Goal: Information Seeking & Learning: Learn about a topic

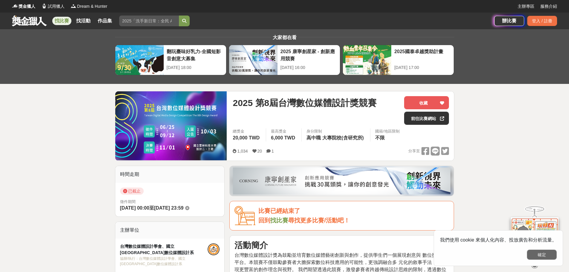
click at [543, 257] on button "確定" at bounding box center [542, 255] width 30 height 10
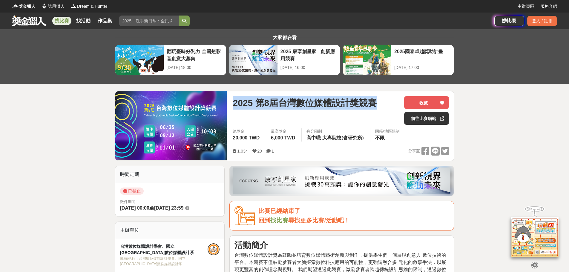
drag, startPoint x: 235, startPoint y: 103, endPoint x: 386, endPoint y: 106, distance: 151.0
click at [386, 106] on div "2025 第8屆台灣數位媒體設計獎競賽" at bounding box center [316, 102] width 167 height 13
copy span "2025 第8屆台灣數位媒體設計獎競賽"
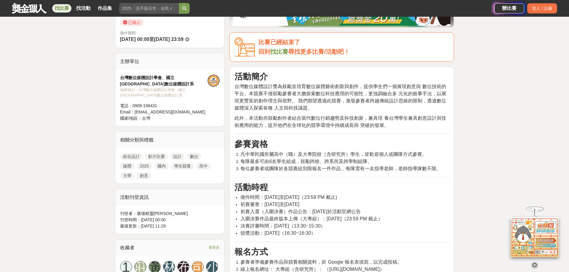
scroll to position [179, 0]
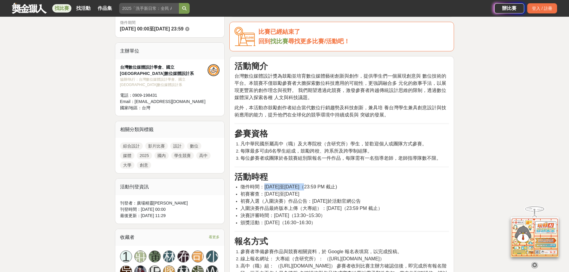
drag, startPoint x: 264, startPoint y: 187, endPoint x: 303, endPoint y: 188, distance: 38.6
click at [303, 188] on span "徵件時間：[DATE]至[DATE]（23:59 PM 截止)" at bounding box center [289, 186] width 97 height 5
drag, startPoint x: 264, startPoint y: 194, endPoint x: 302, endPoint y: 194, distance: 37.7
click at [299, 194] on span "初賽審查：[DATE]至[DATE]" at bounding box center [270, 194] width 59 height 5
copy span "[DATE]"
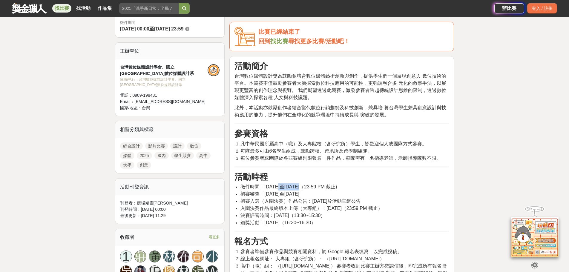
drag, startPoint x: 278, startPoint y: 186, endPoint x: 300, endPoint y: 186, distance: 21.8
click at [300, 186] on span "徵件時間：[DATE]至[DATE]（23:59 PM 截止)" at bounding box center [289, 186] width 97 height 5
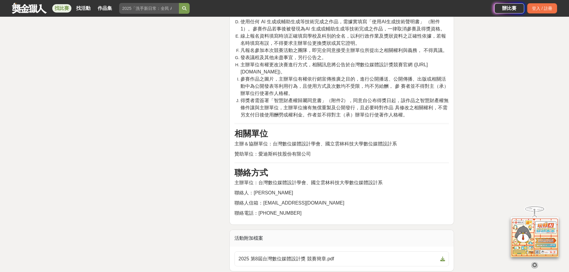
scroll to position [1255, 0]
drag, startPoint x: 236, startPoint y: 151, endPoint x: 272, endPoint y: 152, distance: 35.9
click at [270, 147] on span "主辦＆協辦單位：台灣數位媒體設計學會、國立雲林科技大學數位媒體設計系" at bounding box center [316, 144] width 163 height 5
click at [315, 147] on span "主辦＆協辦單位：台灣數位媒體設計學會、國立雲林科技大學數位媒體設計系" at bounding box center [316, 144] width 163 height 5
drag, startPoint x: 273, startPoint y: 152, endPoint x: 397, endPoint y: 154, distance: 123.1
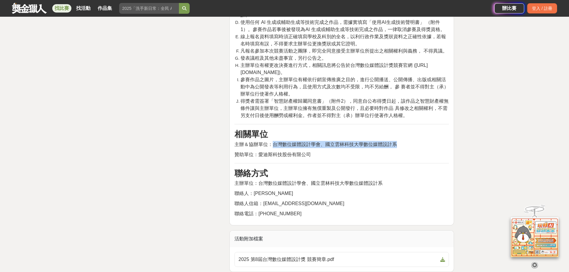
click at [397, 147] on span "主辦＆協辦單位：台灣數位媒體設計學會、國立雲林科技大學數位媒體設計系" at bounding box center [316, 144] width 163 height 5
copy span "台灣數位媒體設計學會、國立[GEOGRAPHIC_DATA]數位媒體設計系"
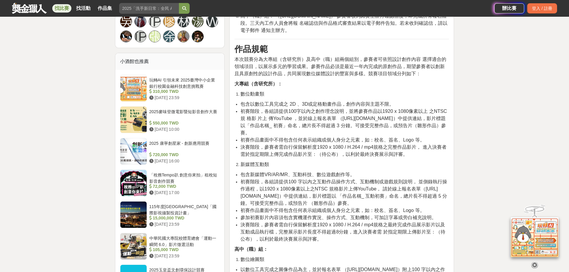
scroll to position [418, 0]
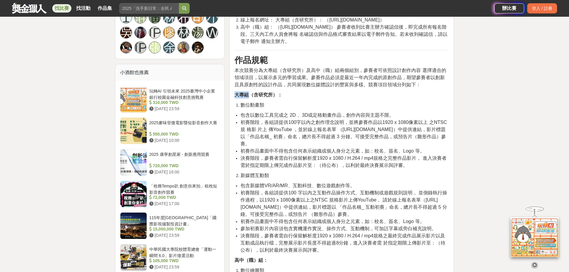
drag, startPoint x: 236, startPoint y: 95, endPoint x: 249, endPoint y: 95, distance: 13.2
click at [249, 95] on strong "大專組（含研究所）：" at bounding box center [259, 94] width 48 height 5
copy strong "大專組"
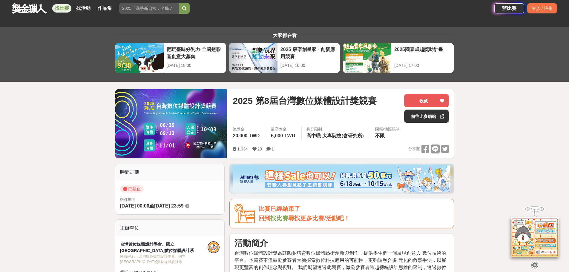
scroll to position [0, 0]
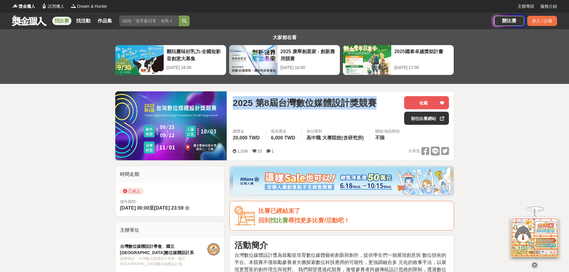
drag, startPoint x: 233, startPoint y: 100, endPoint x: 379, endPoint y: 100, distance: 145.5
click at [379, 100] on div "2025 第8屆台灣數位媒體設計獎競賽" at bounding box center [316, 102] width 167 height 13
copy span "2025 第8屆台灣數位媒體設計獎競賽"
click at [430, 117] on link "前往比賽網站" at bounding box center [426, 118] width 45 height 13
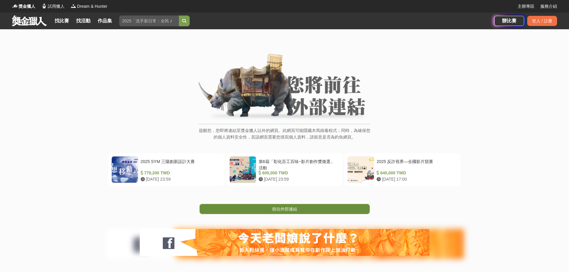
click at [301, 210] on link "前往外部連結" at bounding box center [285, 209] width 170 height 10
